Goal: Information Seeking & Learning: Learn about a topic

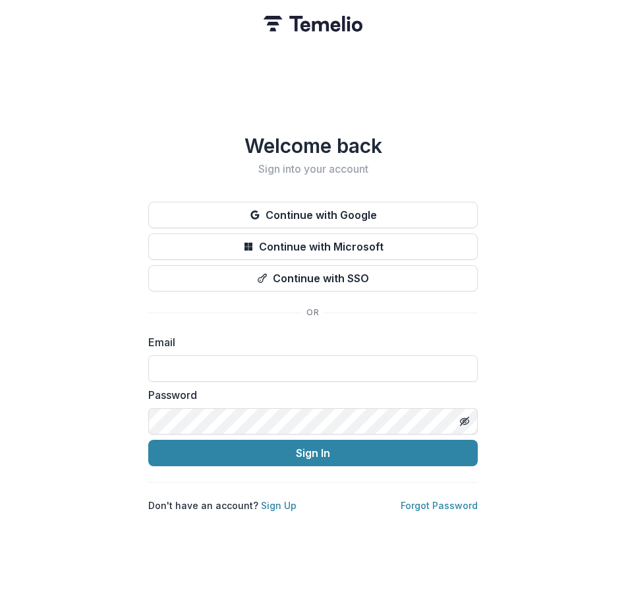
click at [480, 332] on div "Welcome back Sign into your account Continue with Google Continue with Microsof…" at bounding box center [313, 302] width 626 height 604
click at [409, 368] on input at bounding box center [312, 368] width 329 height 26
type input "**********"
click at [148, 440] on button "Sign In" at bounding box center [312, 453] width 329 height 26
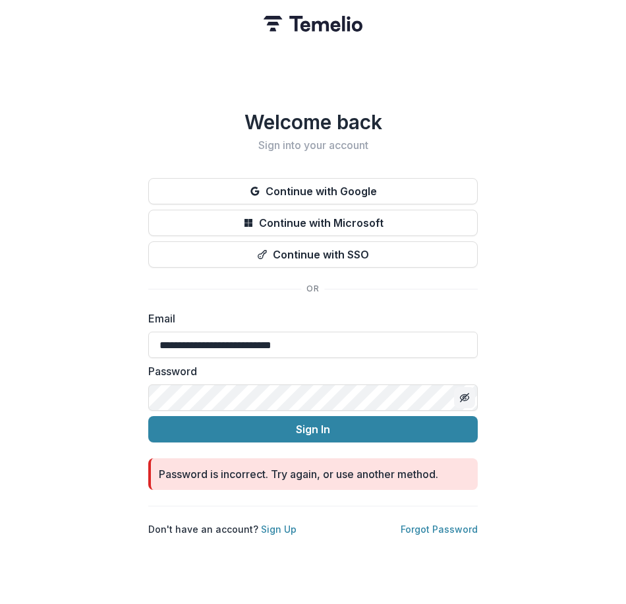
click at [465, 393] on icon "Toggle password visibility" at bounding box center [464, 397] width 11 height 11
click at [430, 524] on link "Forgot Password" at bounding box center [439, 528] width 77 height 11
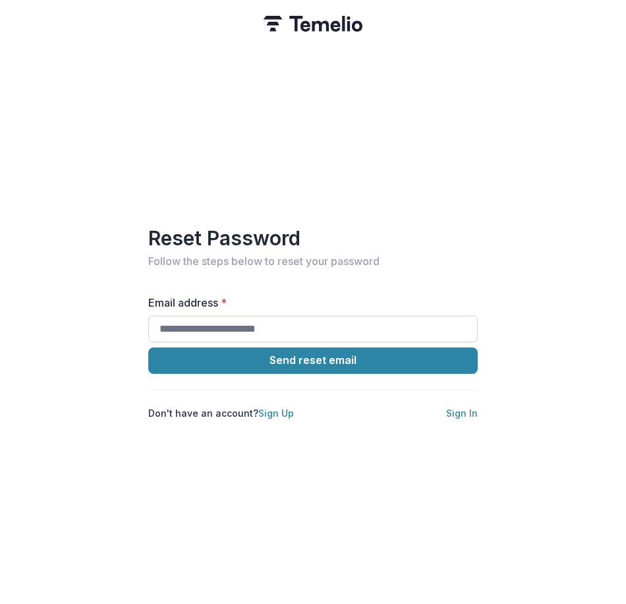
click at [298, 324] on input "Email address *" at bounding box center [312, 329] width 329 height 26
type input "**********"
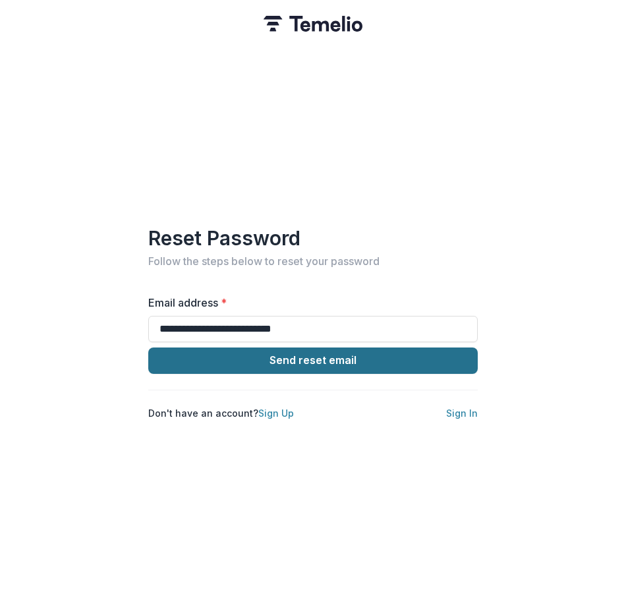
click at [346, 360] on button "Send reset email" at bounding box center [312, 360] width 329 height 26
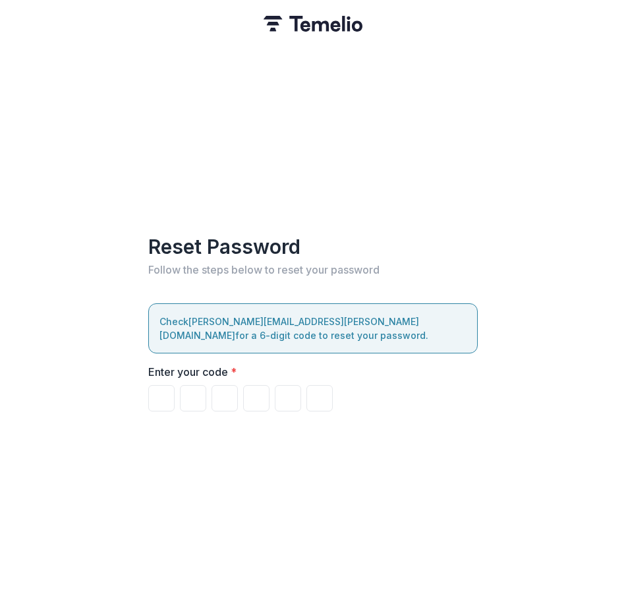
click at [124, 27] on div "Reset Password Follow the steps below to reset your password Check michael.folk…" at bounding box center [313, 302] width 626 height 604
click at [163, 385] on input "Please enter your pin code" at bounding box center [161, 398] width 26 height 26
paste input "Please enter your pin code"
click at [195, 29] on div "Reset Password Follow the steps below to reset your password Check michael.folk…" at bounding box center [313, 302] width 626 height 604
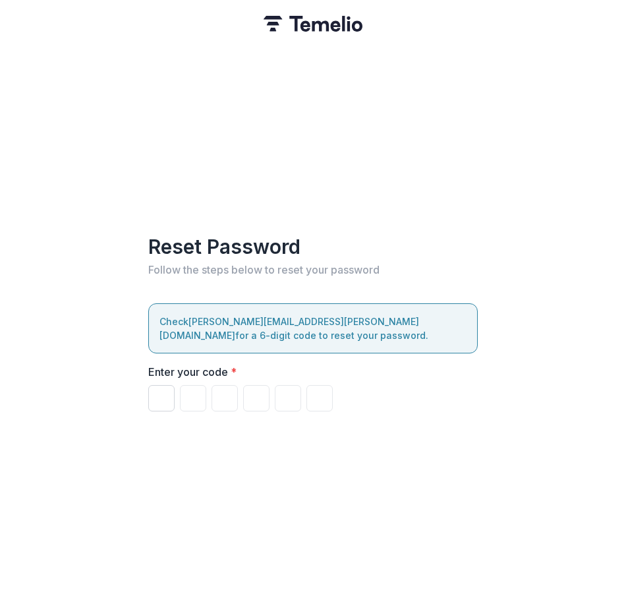
click at [159, 389] on input "Please enter your pin code" at bounding box center [161, 398] width 26 height 26
type input "*"
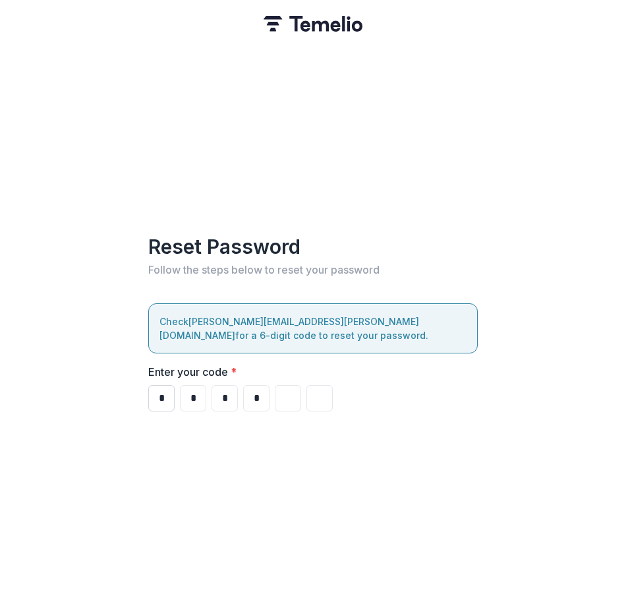
type input "*"
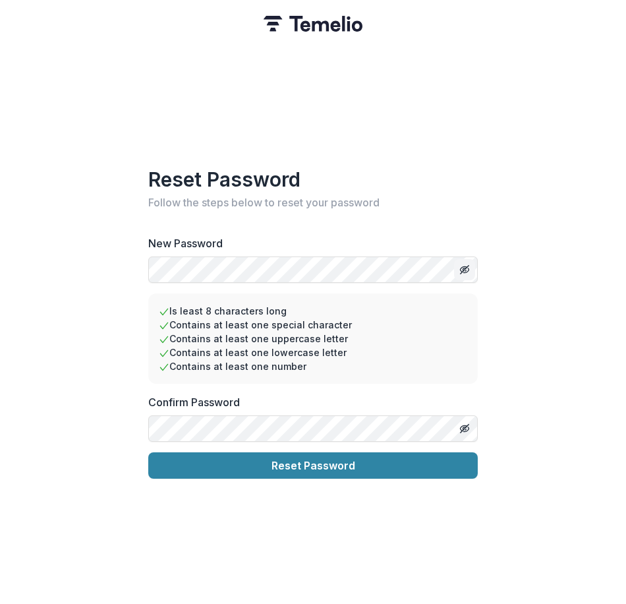
click at [459, 268] on icon "Toggle password visibility" at bounding box center [464, 269] width 11 height 11
click at [467, 424] on line "Toggle password visibility" at bounding box center [465, 428] width 8 height 8
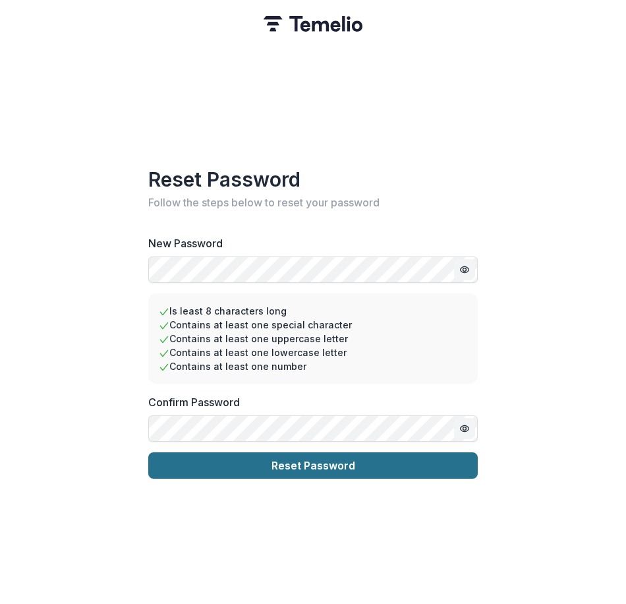
click at [379, 463] on button "Reset Password" at bounding box center [312, 465] width 329 height 26
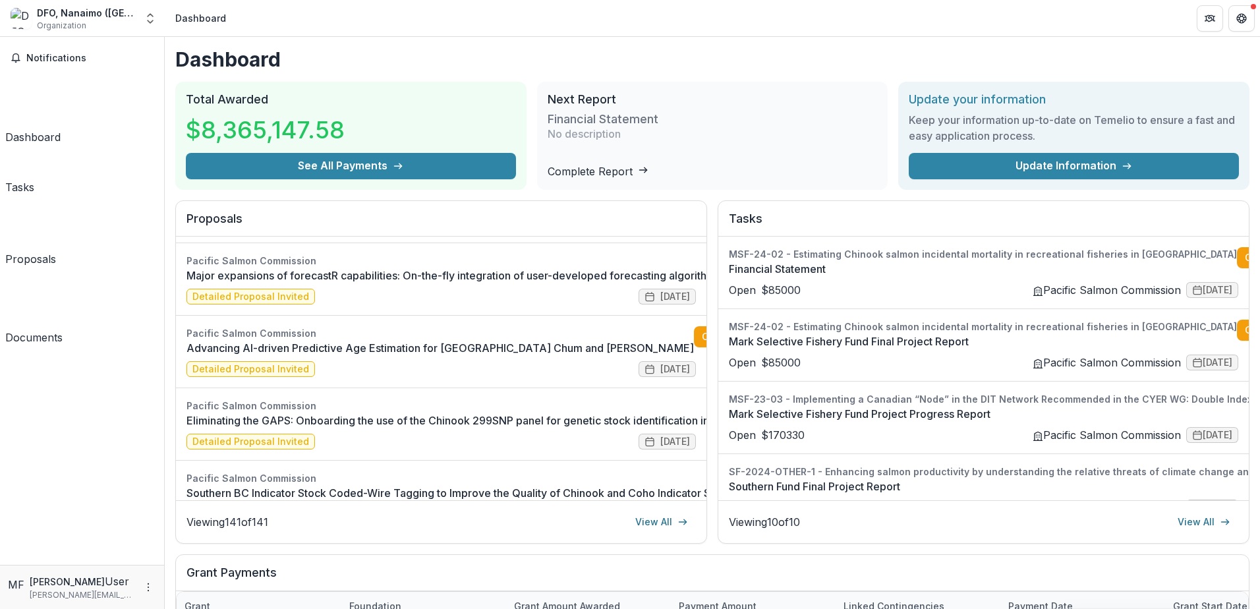
click at [126, 13] on div "DFO, Nanaimo ([GEOGRAPHIC_DATA])" at bounding box center [86, 13] width 99 height 14
click at [149, 24] on icon "Open entity switcher" at bounding box center [150, 18] width 13 height 13
click at [102, 327] on div "Notifications Dashboard Tasks Proposals Documents" at bounding box center [82, 301] width 164 height 528
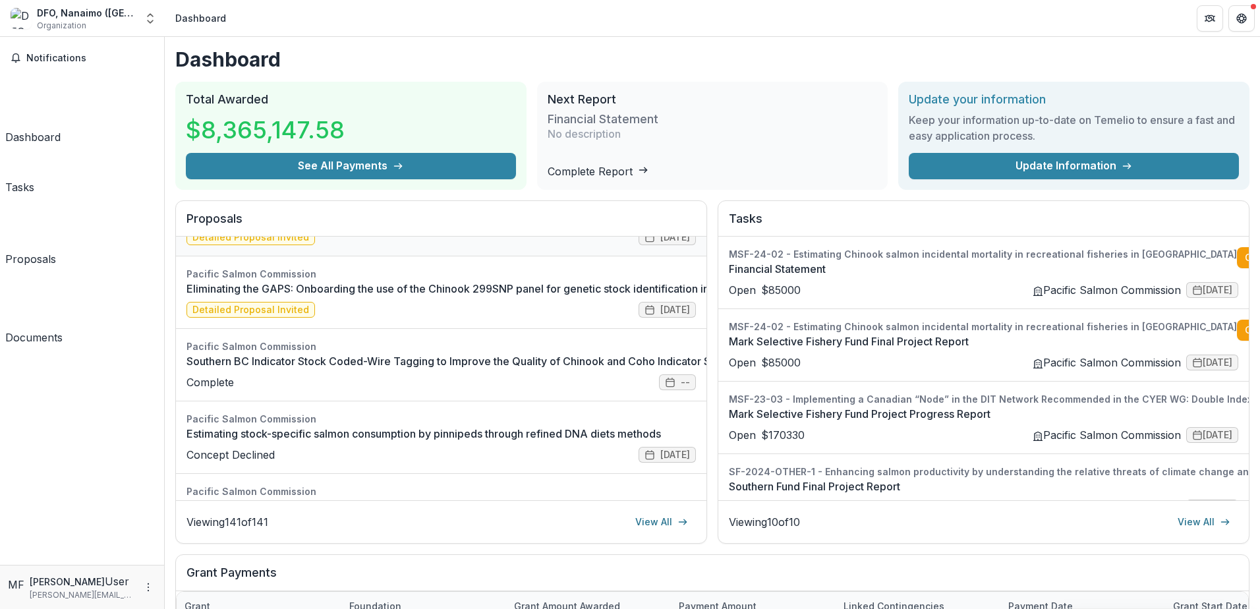
scroll to position [264, 0]
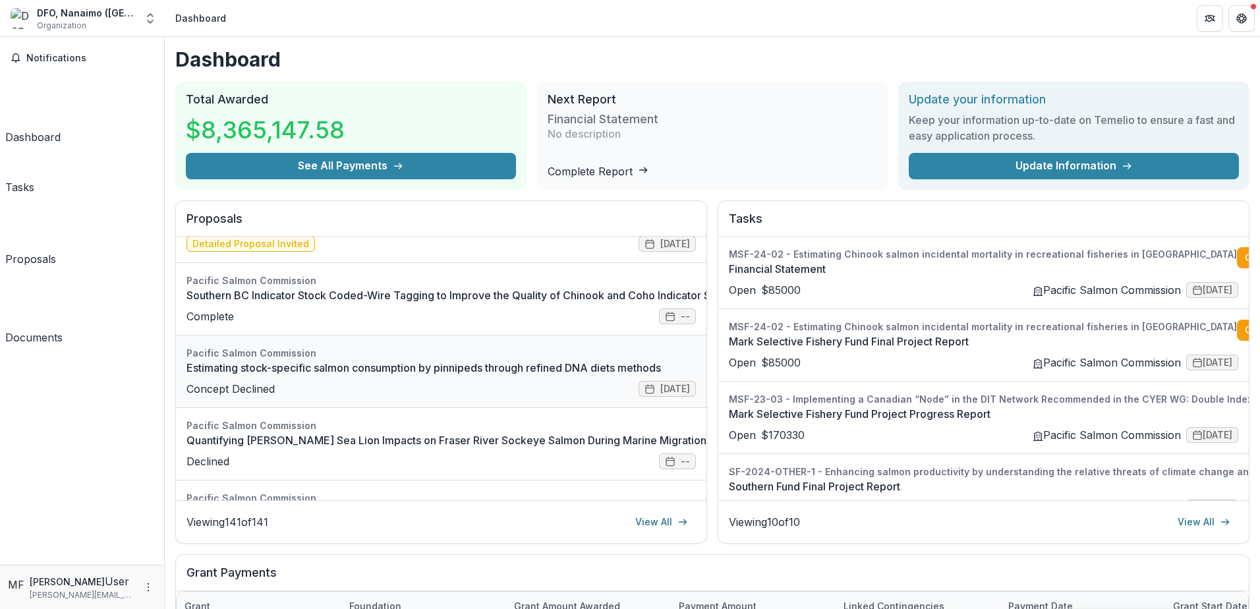
click at [370, 376] on link "Estimating stock-specific salmon consumption by pinnipeds through refined DNA d…" at bounding box center [440, 368] width 509 height 16
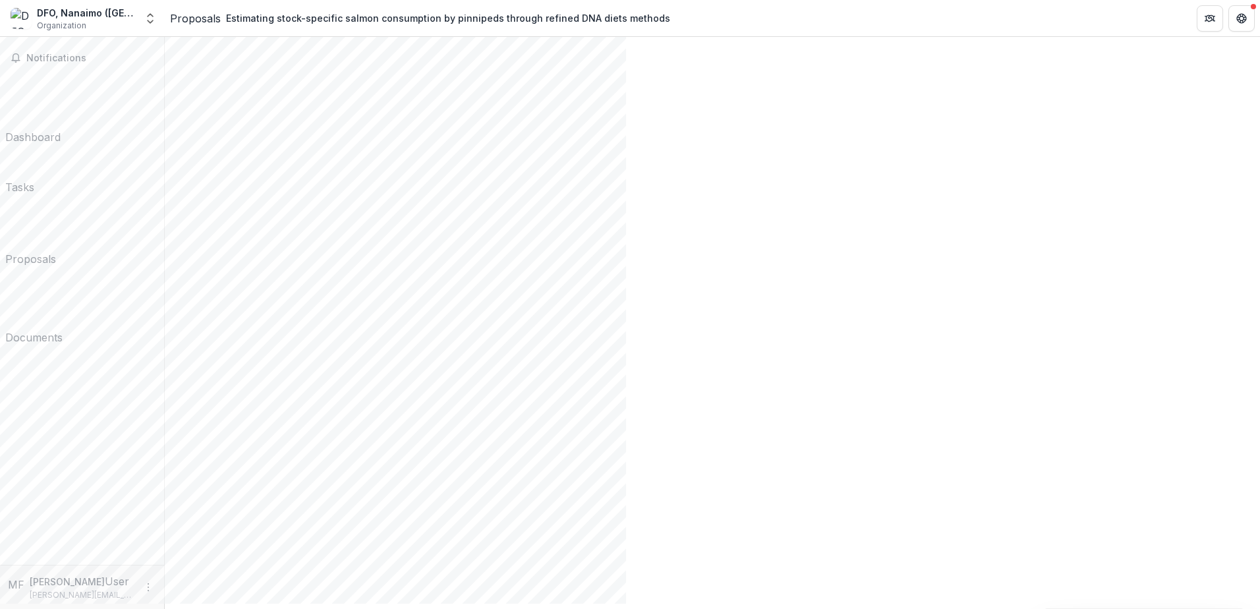
scroll to position [66, 0]
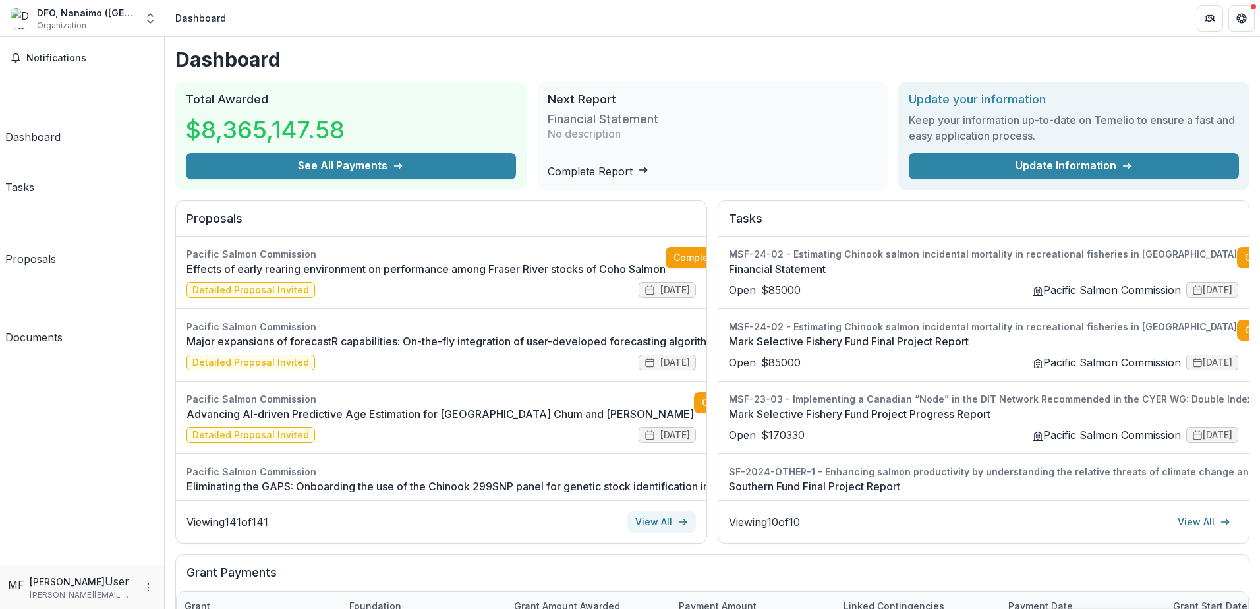
click at [625, 523] on link "View All" at bounding box center [661, 521] width 69 height 21
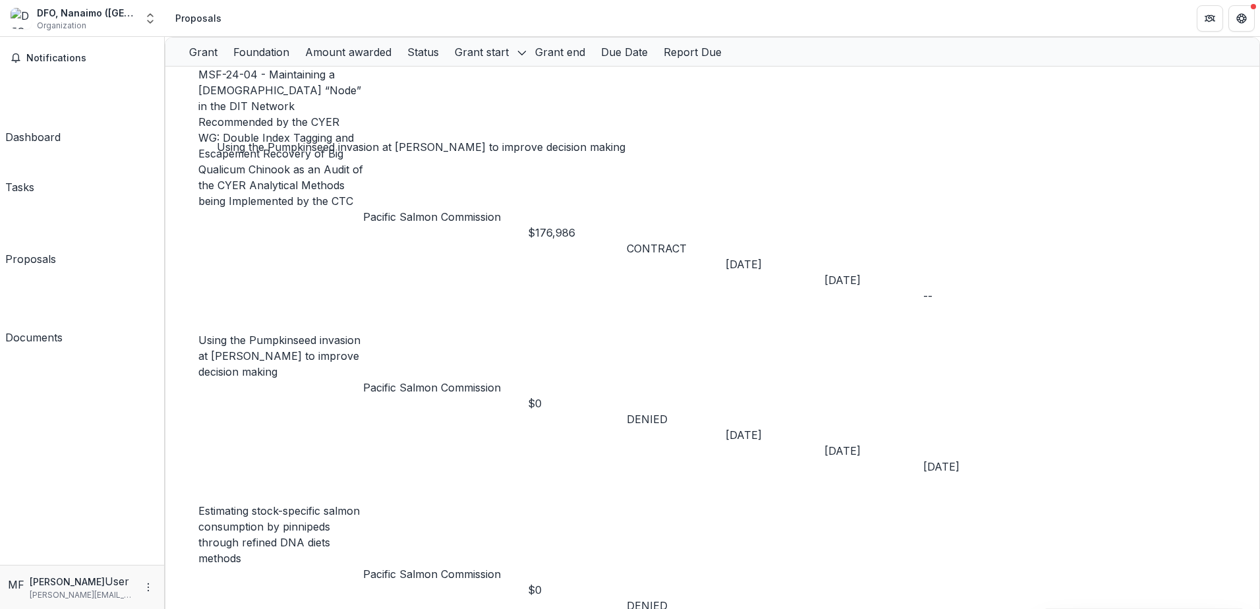
click at [273, 333] on link "Using the Pumpkinseed invasion at [PERSON_NAME] to improve decision making" at bounding box center [279, 355] width 162 height 45
click at [517, 60] on div "Grant start" at bounding box center [482, 52] width 70 height 16
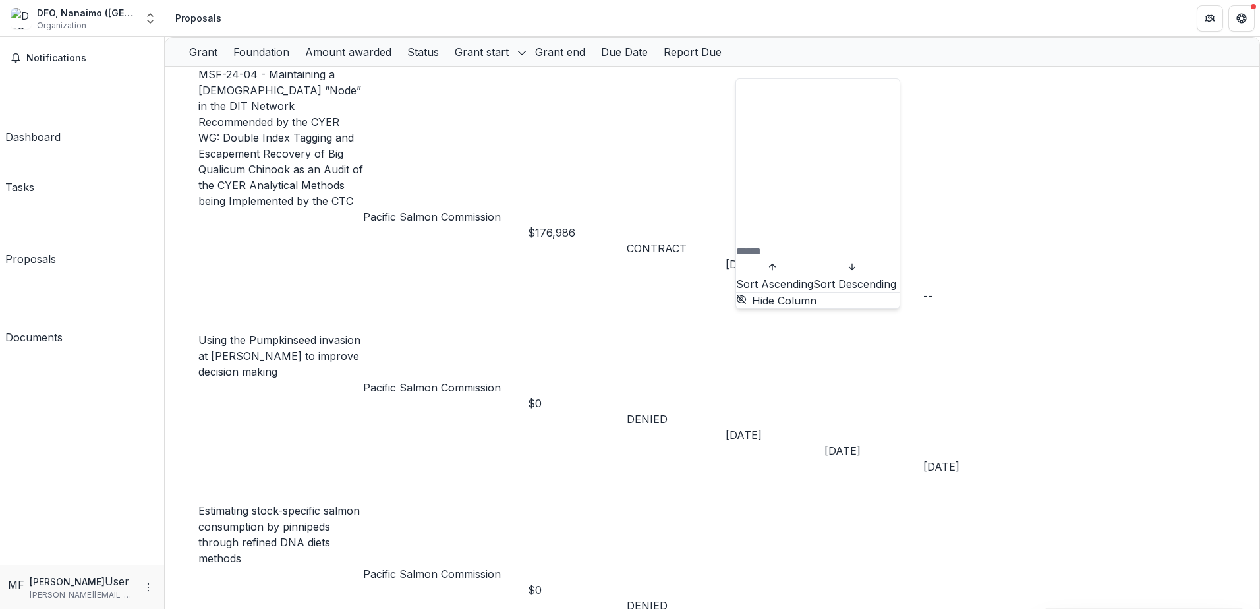
click at [625, 277] on span "Sort Descending" at bounding box center [854, 283] width 83 height 13
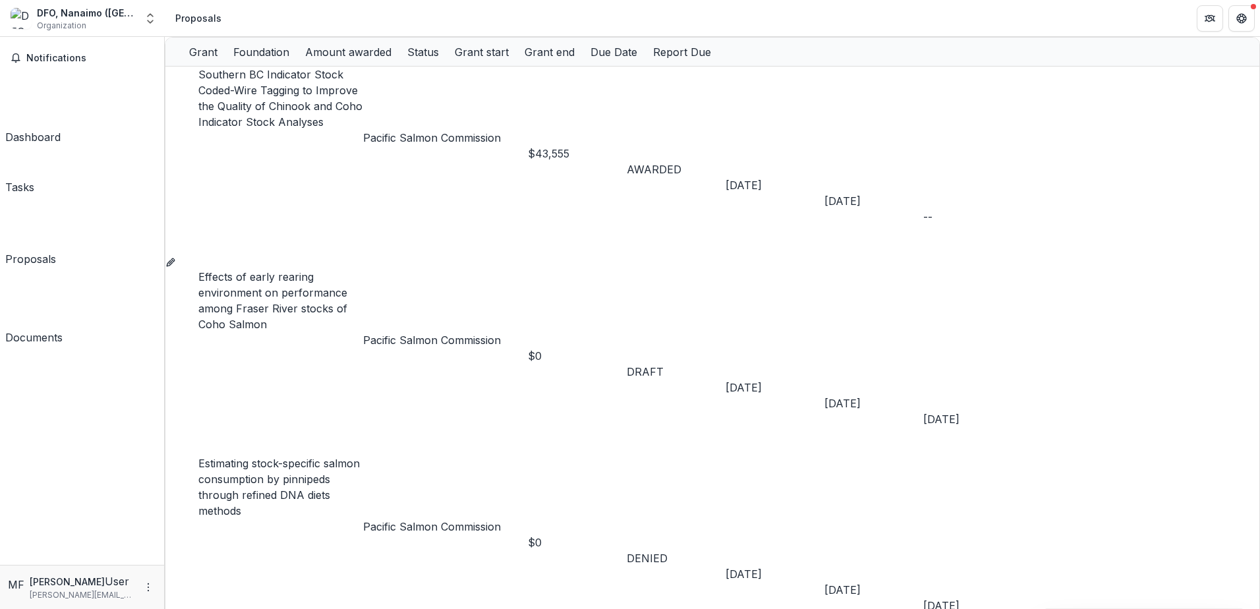
click at [625, 11] on header "Proposals" at bounding box center [712, 18] width 1095 height 36
click at [517, 60] on div "Grant start" at bounding box center [482, 52] width 70 height 16
click at [625, 277] on span "Sort Descending" at bounding box center [854, 283] width 83 height 13
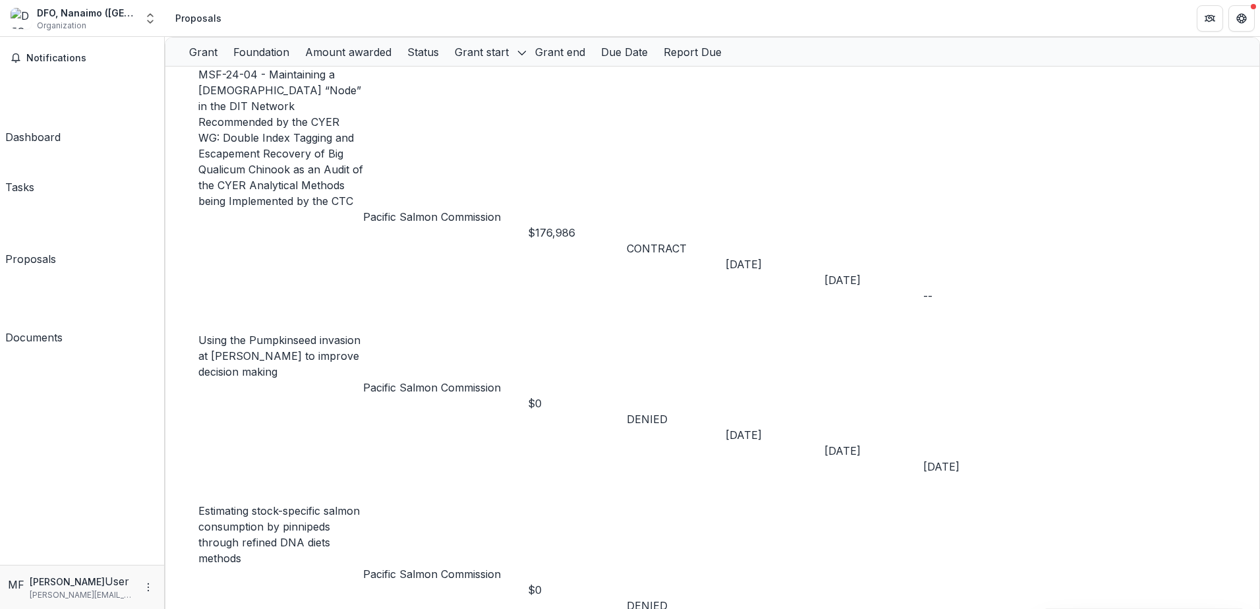
click at [546, 17] on header "Proposals" at bounding box center [712, 18] width 1095 height 36
click at [148, 24] on icon "Open entity switcher" at bounding box center [150, 18] width 13 height 13
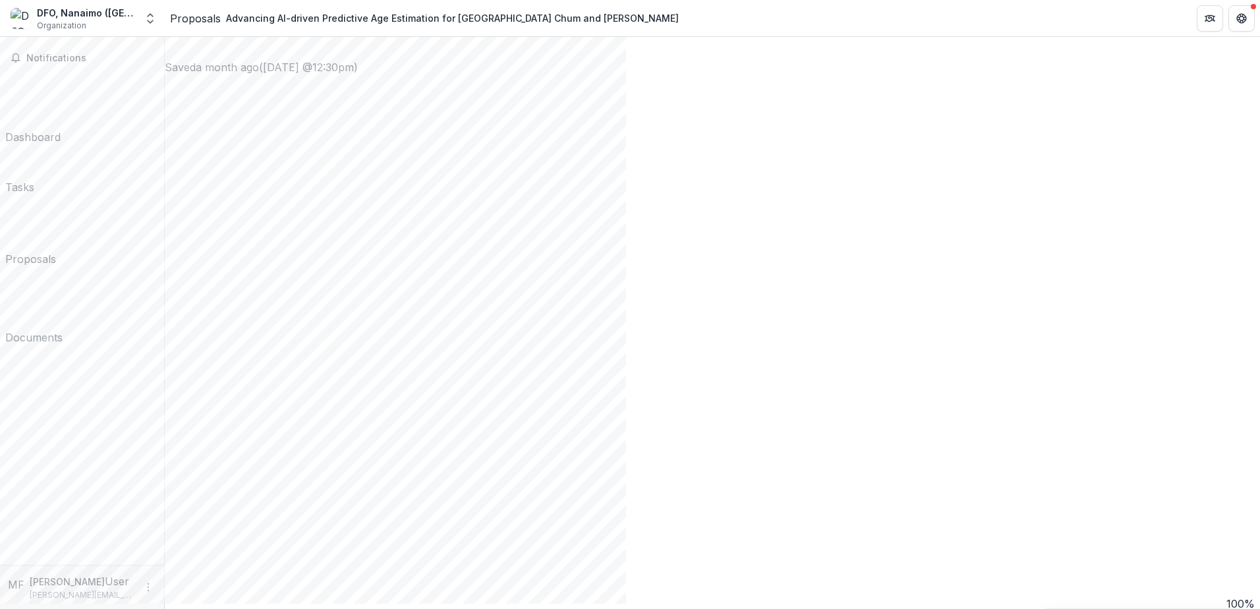
scroll to position [1369, 0]
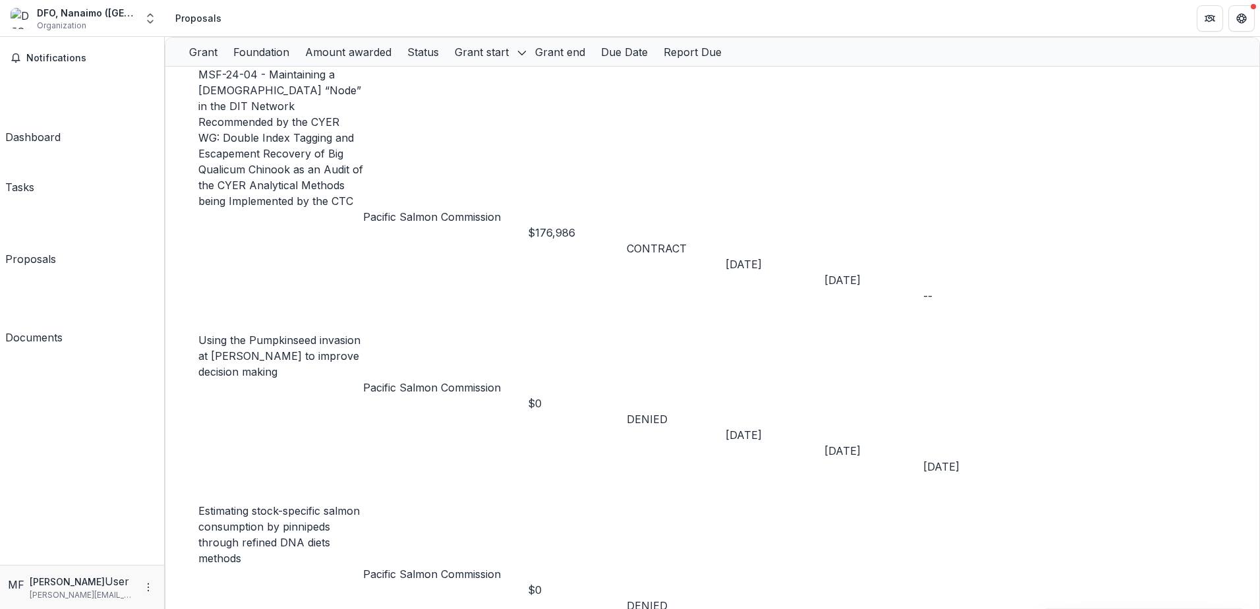
click at [102, 280] on div "Notifications Dashboard Tasks Proposals Documents" at bounding box center [82, 301] width 164 height 528
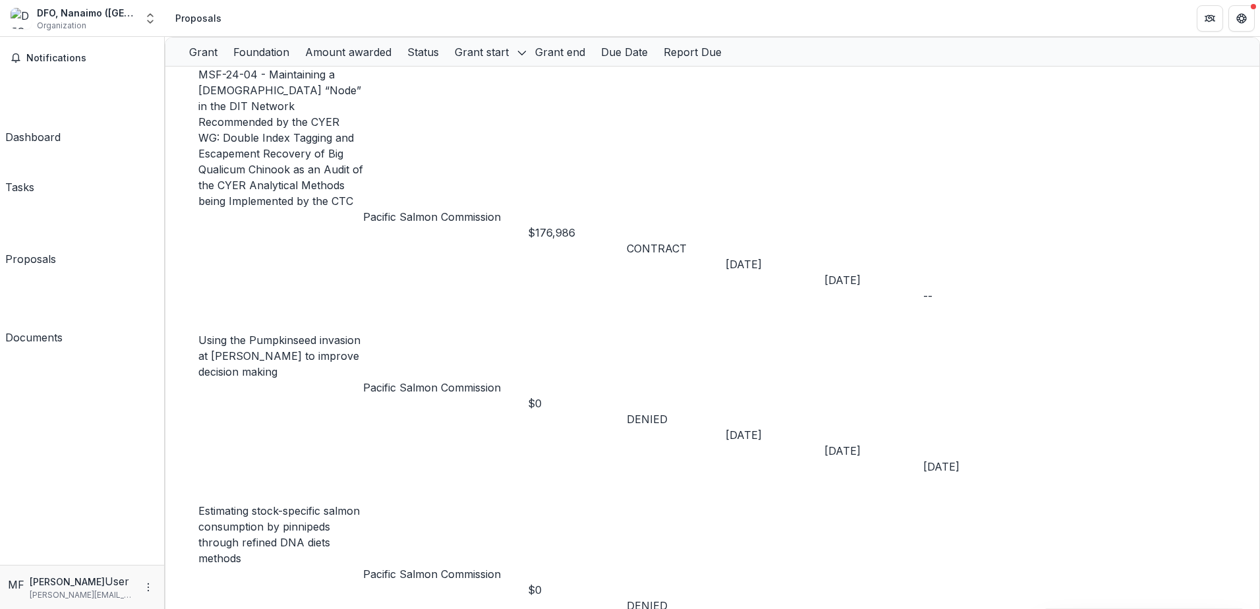
drag, startPoint x: 58, startPoint y: 356, endPoint x: 67, endPoint y: 351, distance: 10.6
click at [60, 355] on div "Notifications Dashboard Tasks Proposals Documents" at bounding box center [82, 301] width 164 height 528
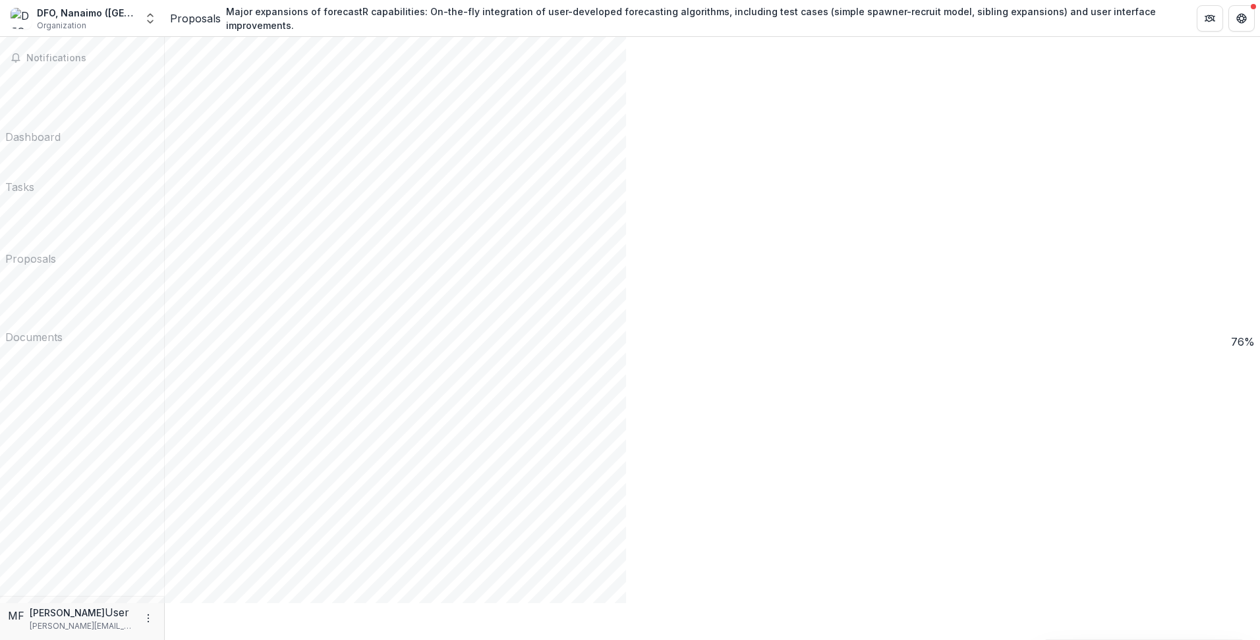
scroll to position [1448, 0]
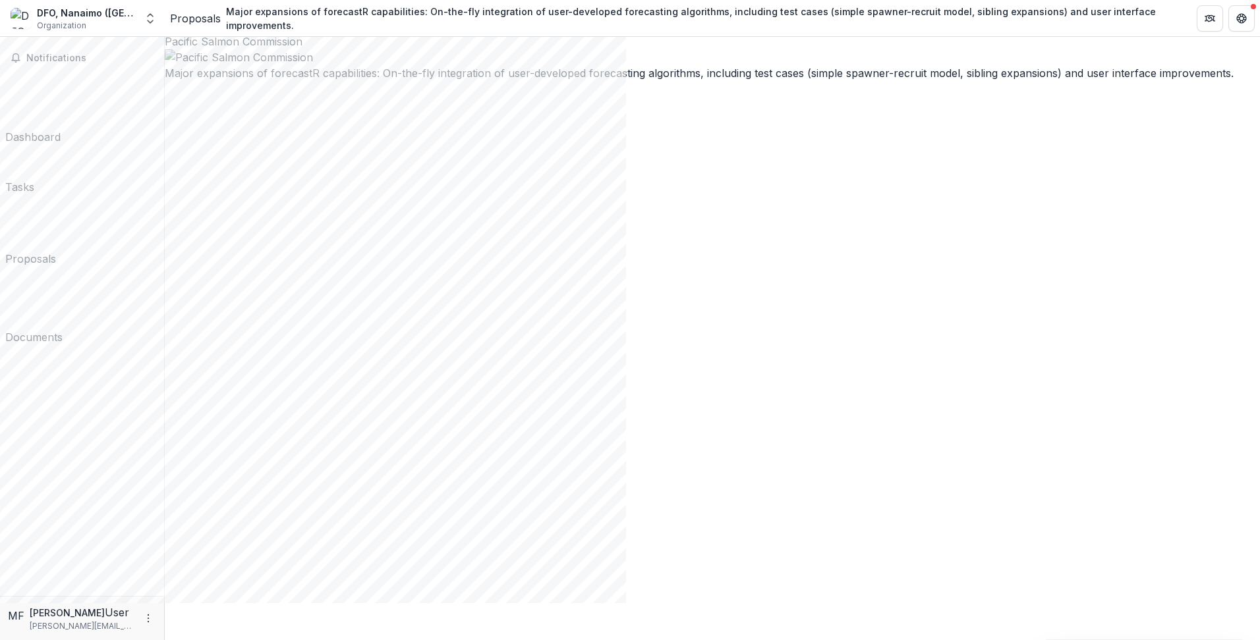
scroll to position [123, 0]
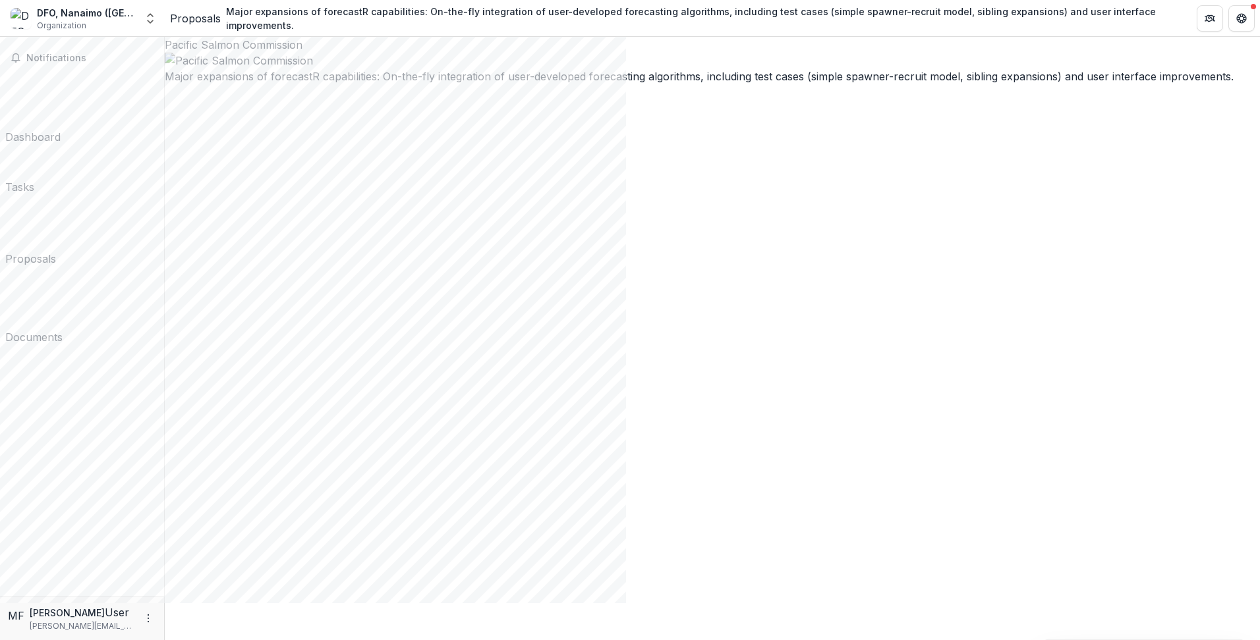
click at [55, 251] on div "Proposals" at bounding box center [30, 259] width 51 height 16
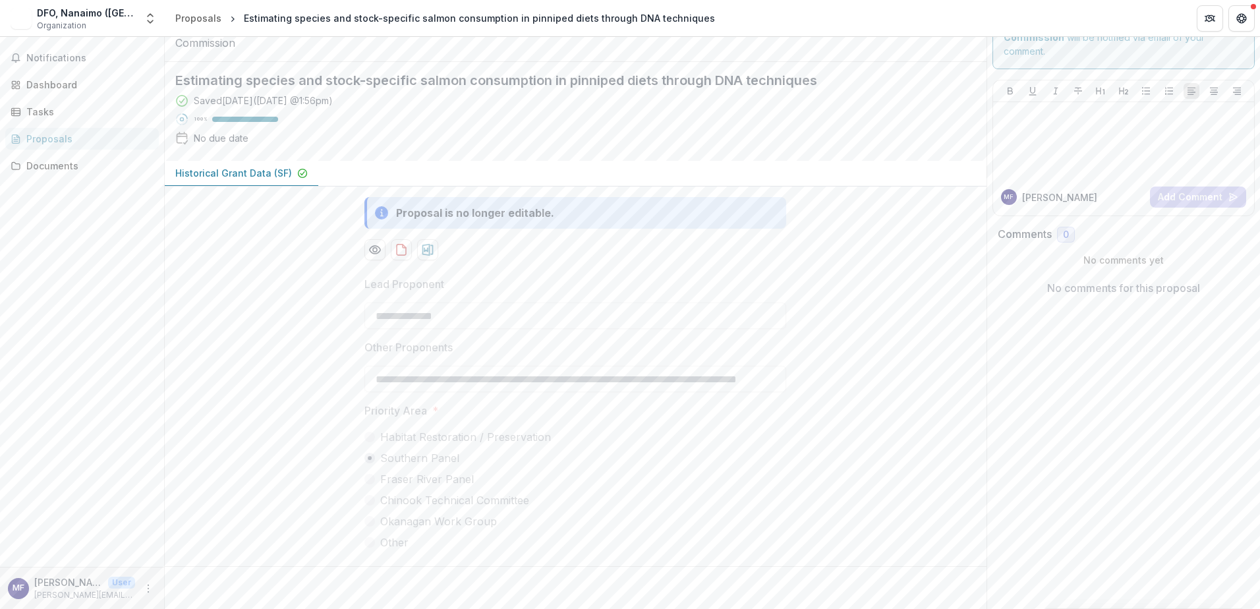
scroll to position [157, 0]
